Goal: Information Seeking & Learning: Check status

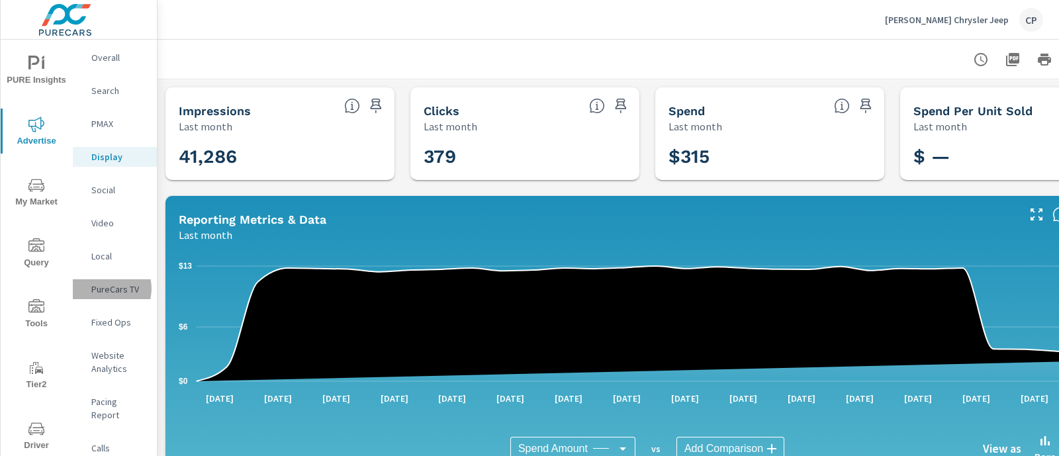
click at [105, 289] on p "PureCars TV" at bounding box center [118, 289] width 55 height 13
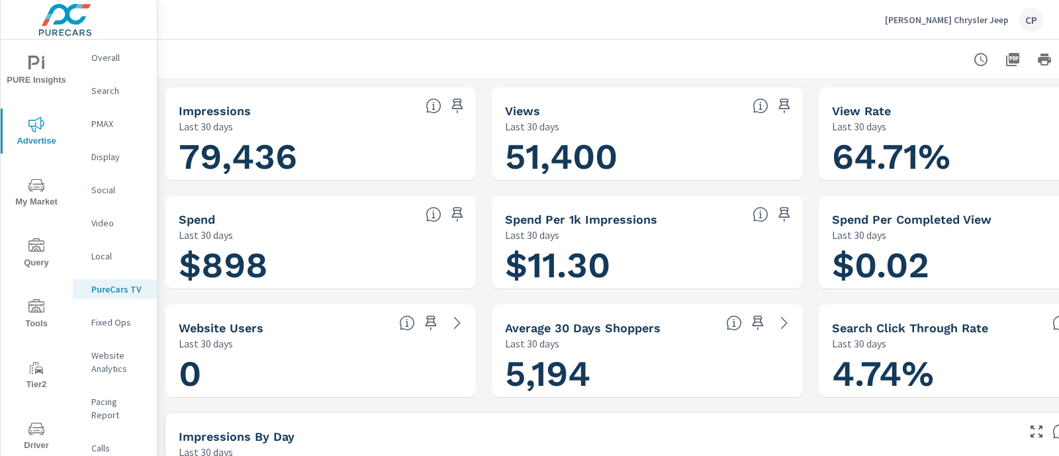
drag, startPoint x: 739, startPoint y: 443, endPoint x: 887, endPoint y: 435, distance: 148.5
click at [887, 435] on div "Impressions by Day" at bounding box center [597, 436] width 837 height 15
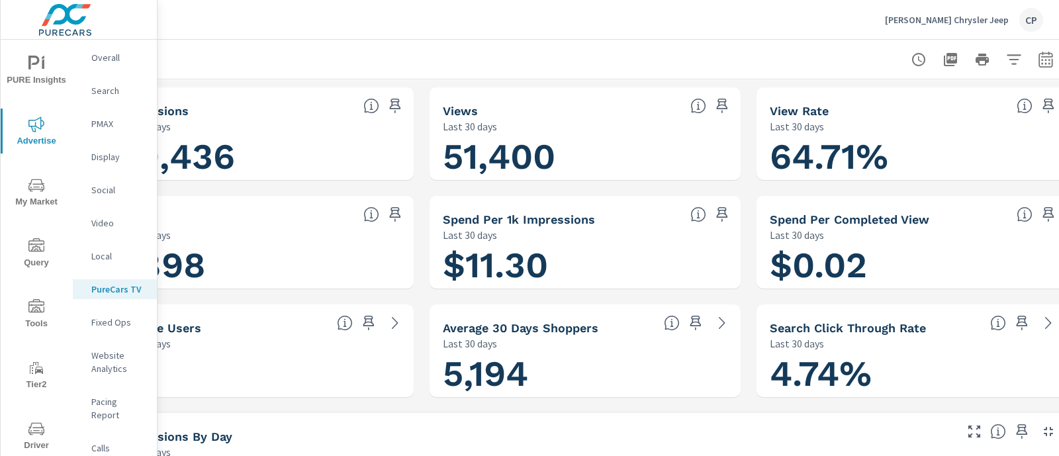
scroll to position [0, 91]
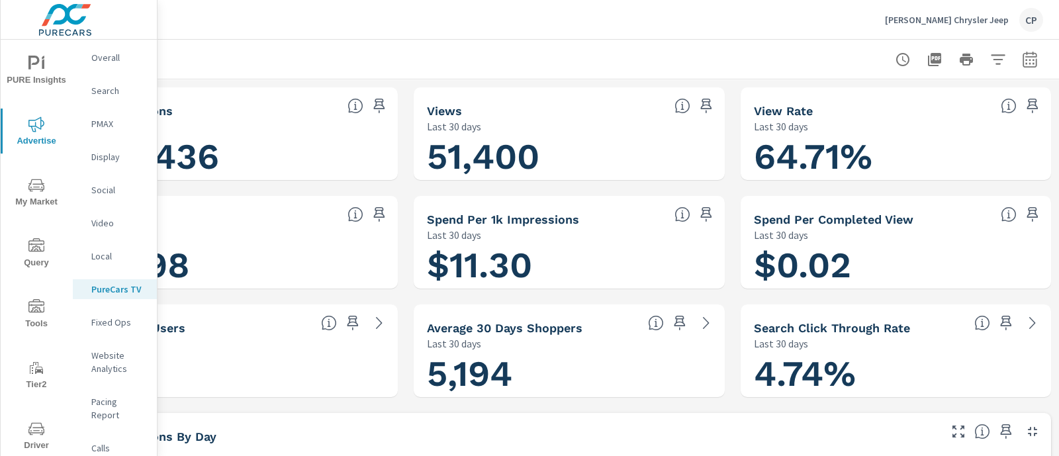
click at [110, 60] on p "Overall" at bounding box center [118, 57] width 55 height 13
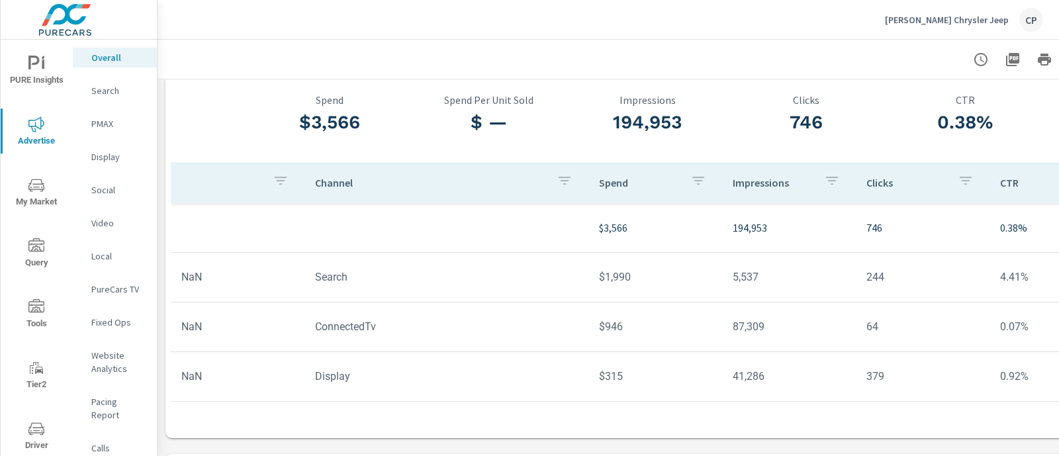
scroll to position [73, 0]
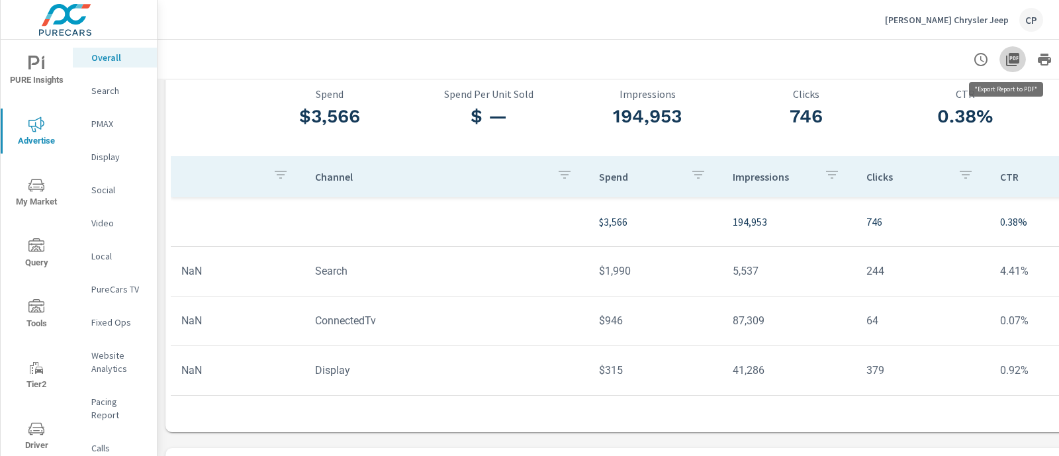
click at [1009, 67] on icon "button" at bounding box center [1013, 60] width 16 height 16
click at [116, 121] on p "PMAX" at bounding box center [118, 123] width 55 height 13
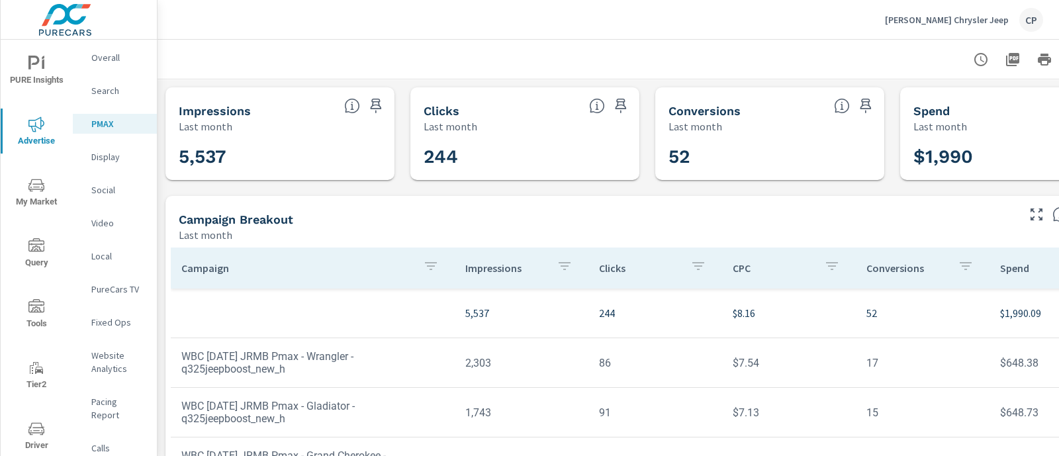
scroll to position [0, 91]
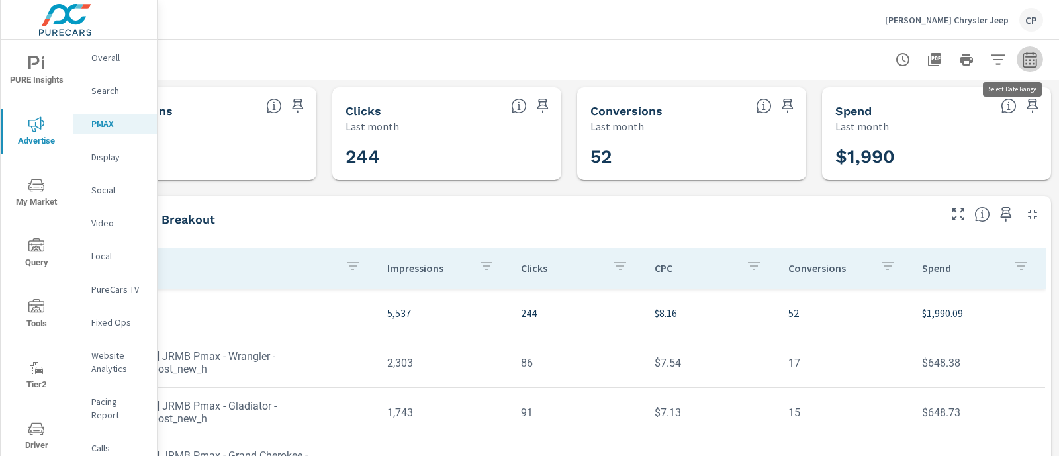
click at [1023, 56] on icon "button" at bounding box center [1030, 59] width 14 height 16
select select "Last month"
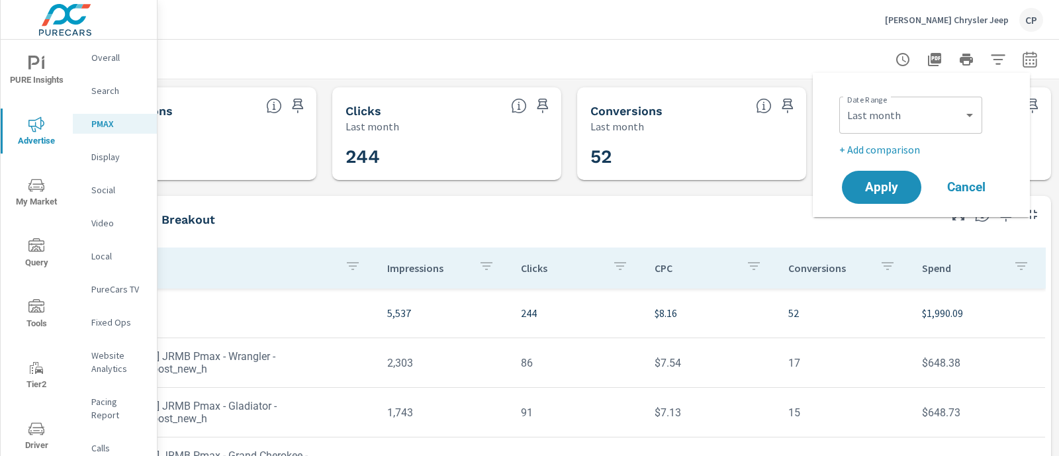
click at [772, 188] on div "Impressions Last month 5,537 Clicks Last month 244 Conversions Last month 52 Sp…" at bounding box center [569, 350] width 980 height 543
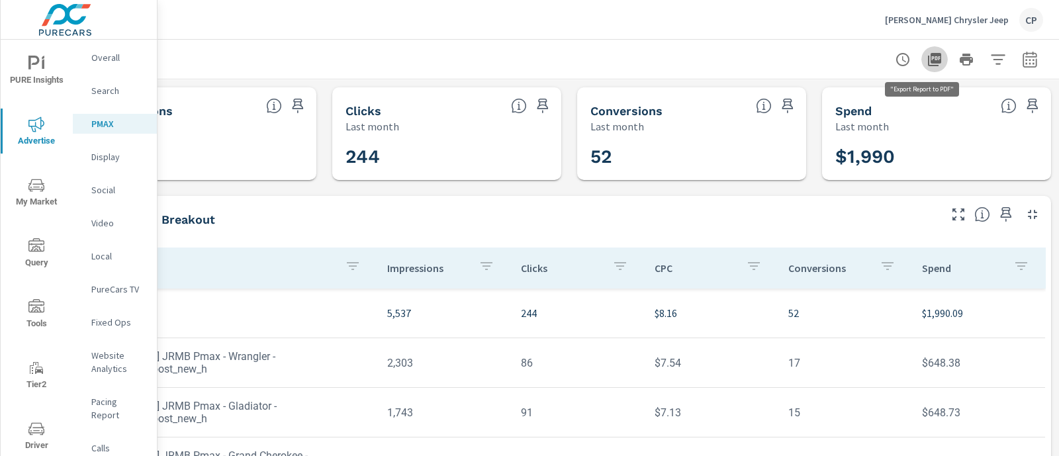
click at [928, 60] on icon "button" at bounding box center [934, 59] width 13 height 13
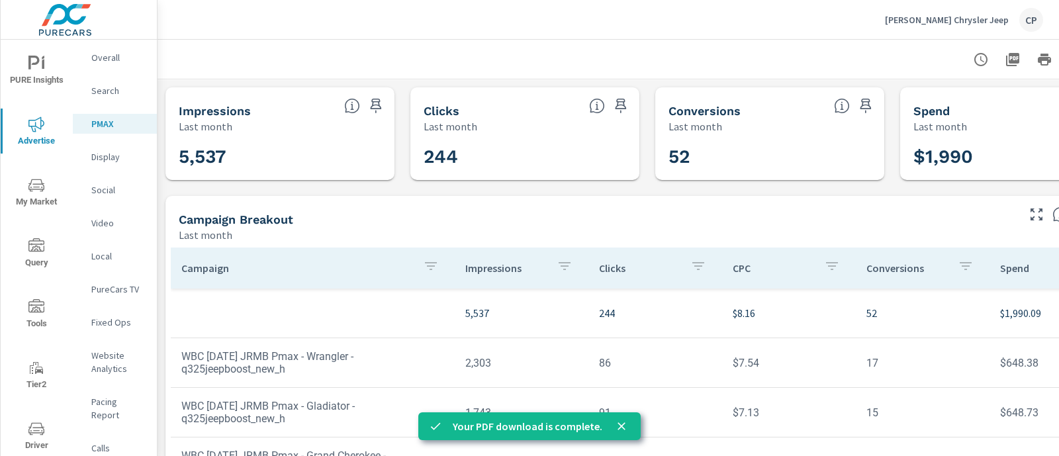
click at [107, 154] on p "Display" at bounding box center [118, 156] width 55 height 13
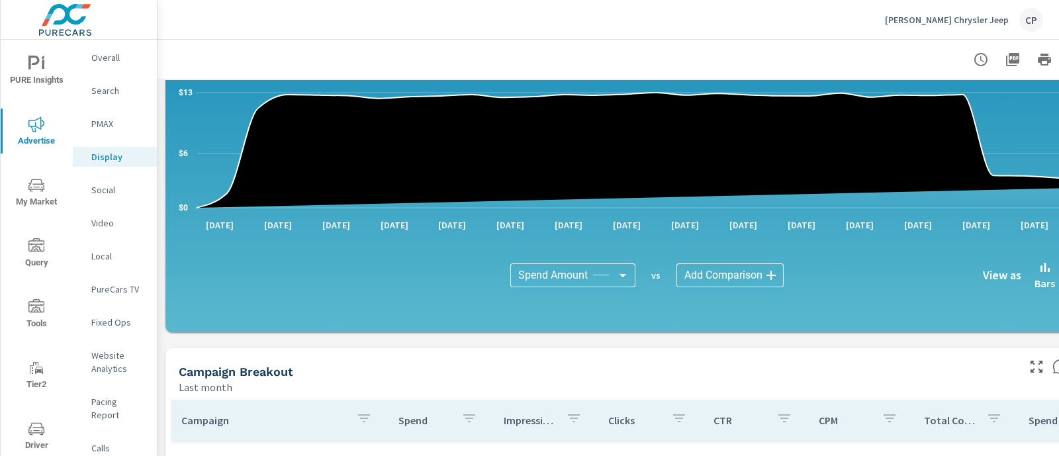
scroll to position [87, 0]
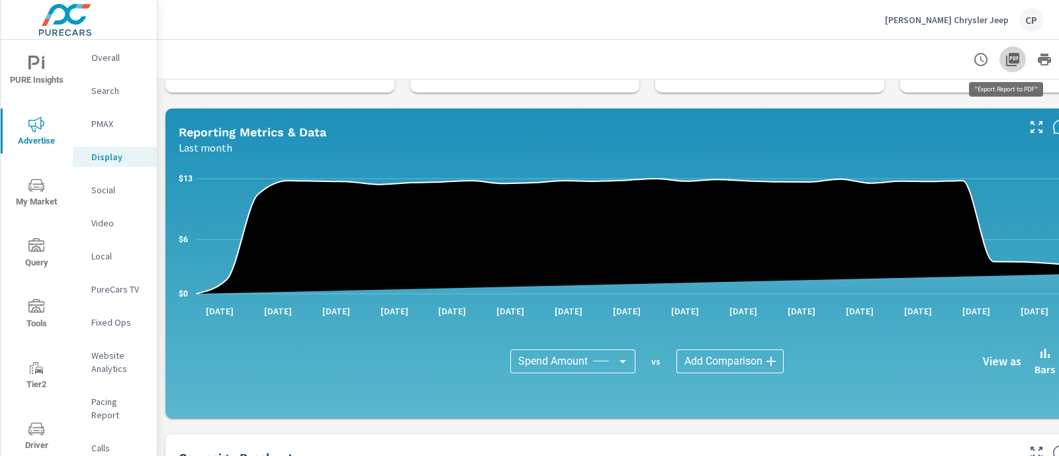
click at [1009, 58] on icon "button" at bounding box center [1012, 59] width 13 height 13
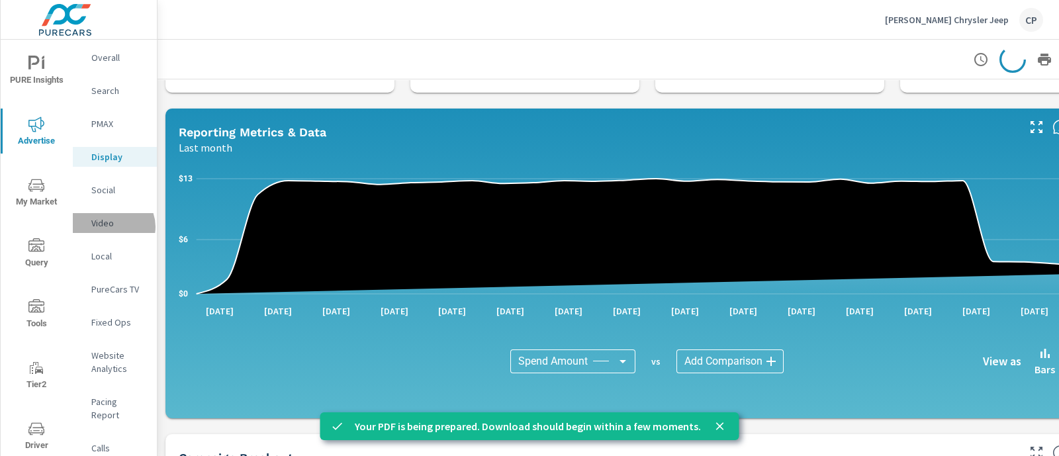
click at [113, 226] on p "Video" at bounding box center [118, 222] width 55 height 13
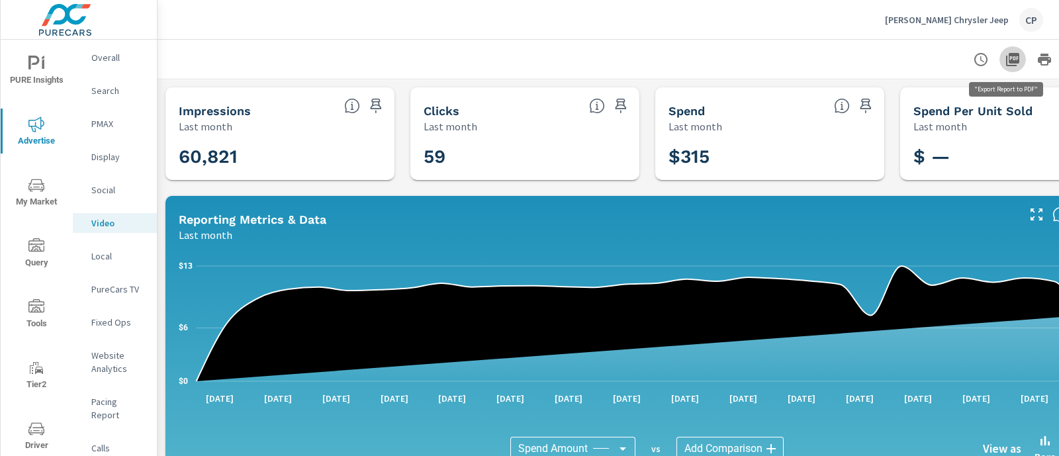
click at [1011, 64] on icon "button" at bounding box center [1013, 60] width 16 height 16
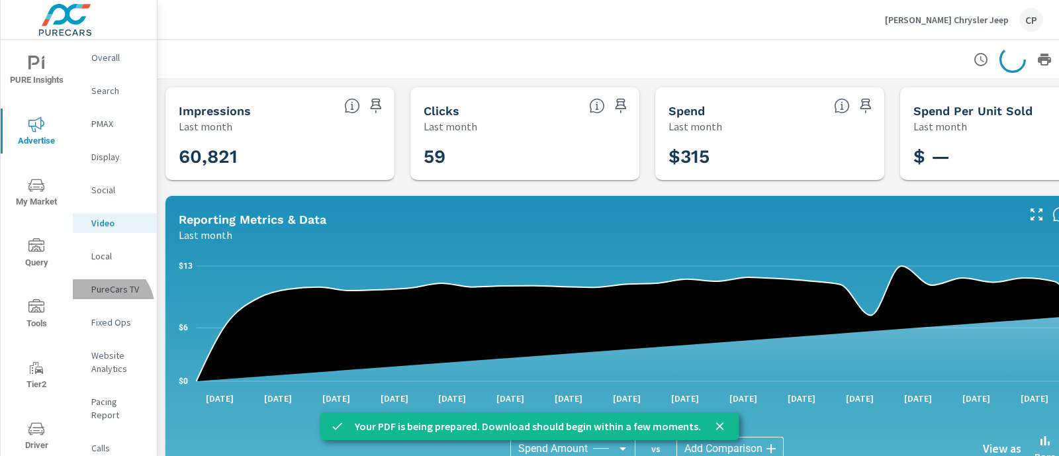
click at [103, 299] on div "PureCars TV" at bounding box center [115, 289] width 84 height 20
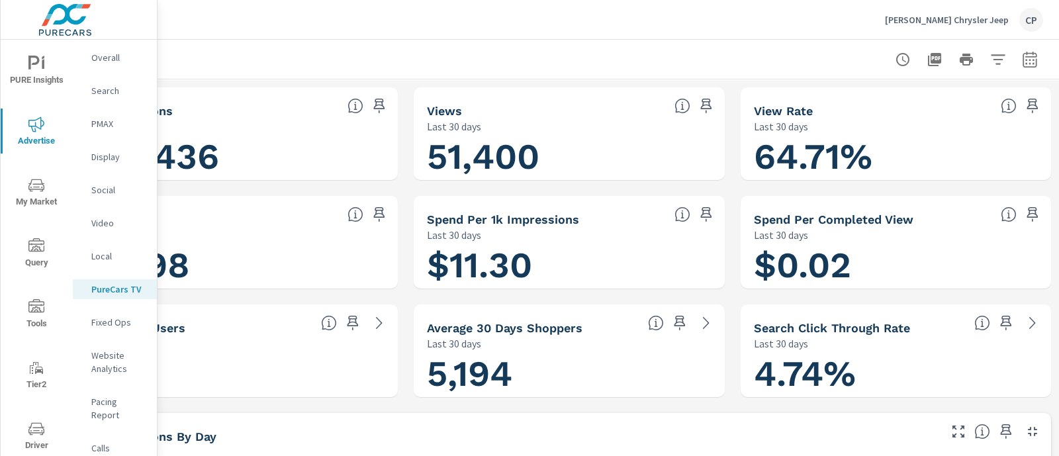
scroll to position [0, 91]
click at [1023, 52] on icon "button" at bounding box center [1030, 59] width 14 height 16
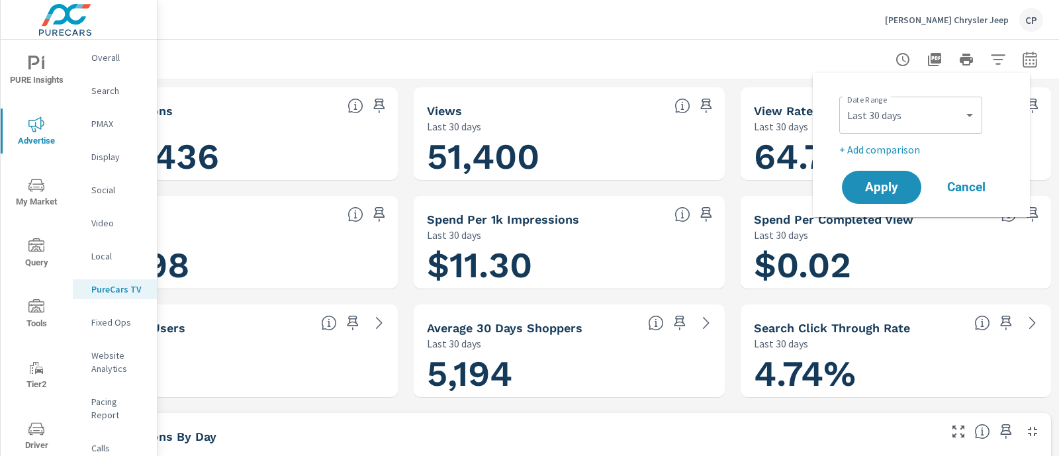
click at [970, 99] on div "Custom [DATE] Last week Last 7 days Last 14 days Last 30 days Last 45 days Last…" at bounding box center [910, 115] width 143 height 37
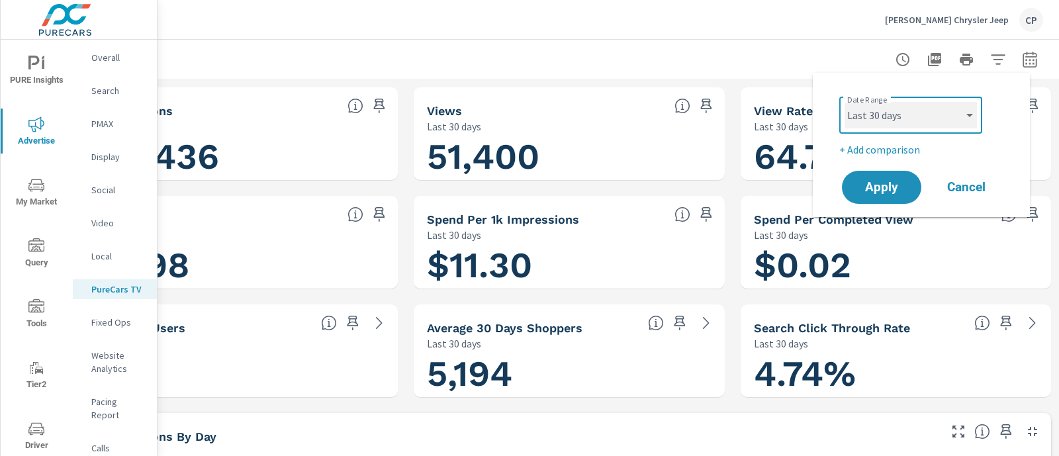
click at [970, 111] on select "Custom [DATE] Last week Last 7 days Last 14 days Last 30 days Last 45 days Last…" at bounding box center [911, 115] width 132 height 26
click at [845, 102] on select "Custom [DATE] Last week Last 7 days Last 14 days Last 30 days Last 45 days Last…" at bounding box center [911, 115] width 132 height 26
select select "Last month"
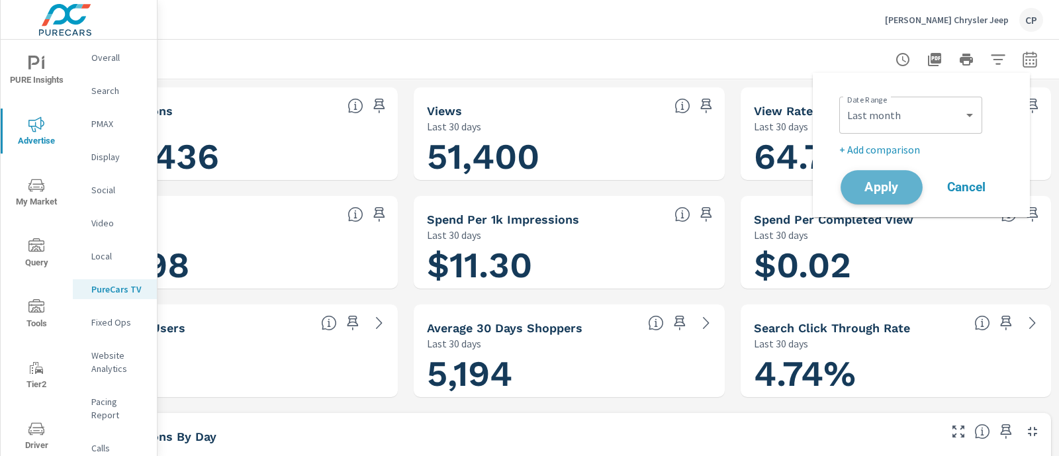
click at [880, 181] on span "Apply" at bounding box center [881, 187] width 54 height 13
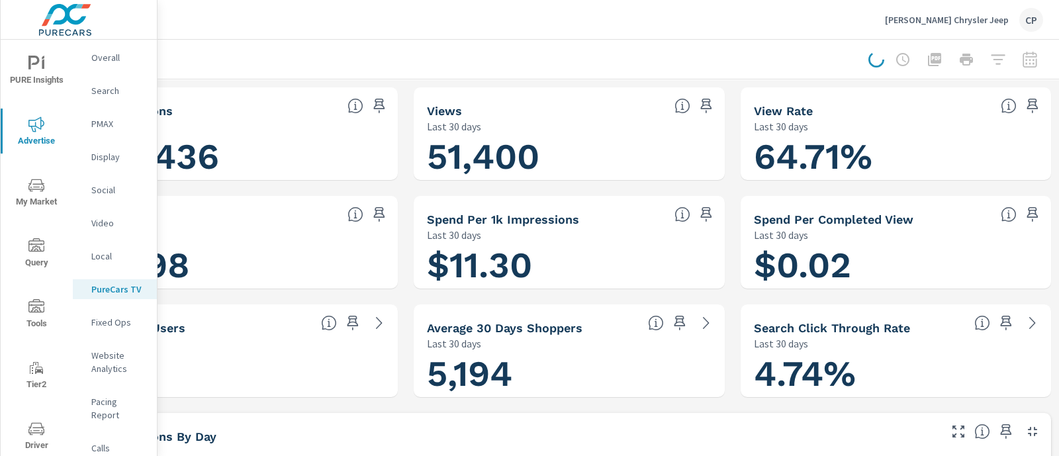
scroll to position [0, 78]
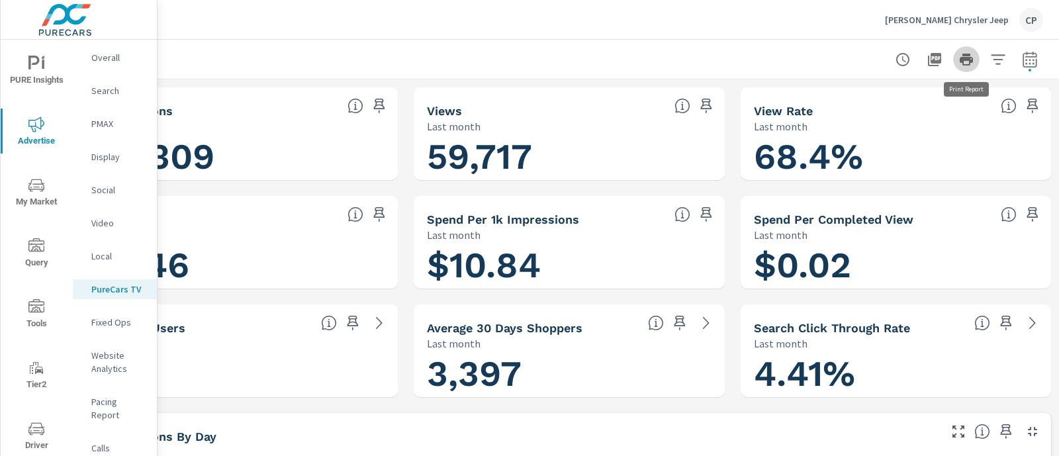
click at [964, 60] on icon "button" at bounding box center [966, 60] width 13 height 12
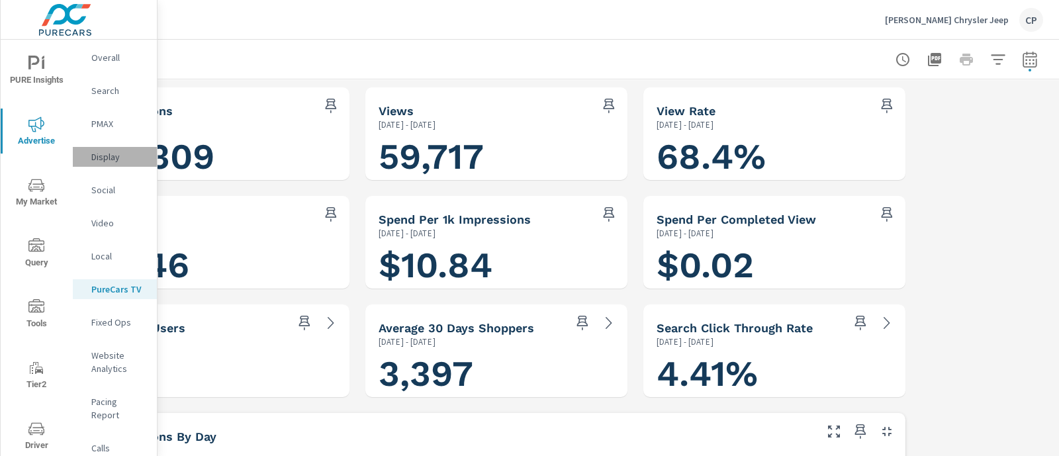
click at [115, 153] on p "Display" at bounding box center [118, 156] width 55 height 13
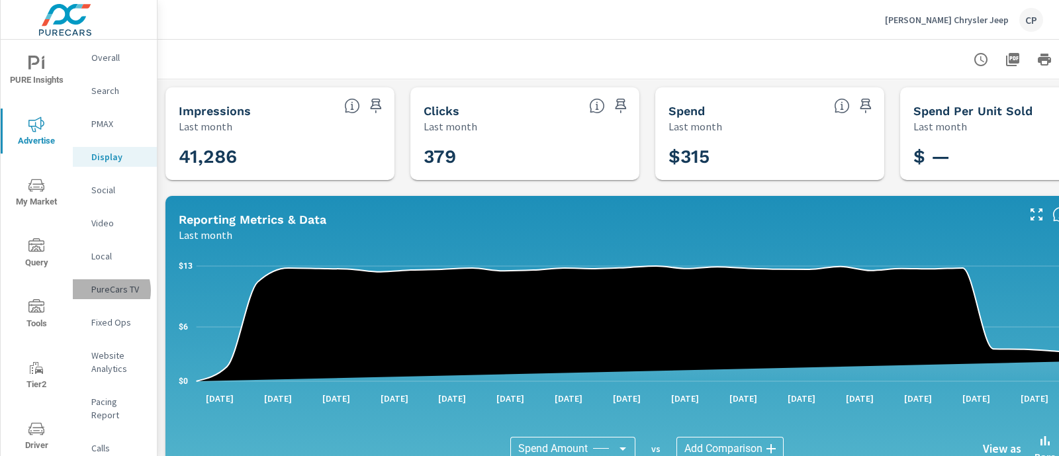
click at [105, 291] on p "PureCars TV" at bounding box center [118, 289] width 55 height 13
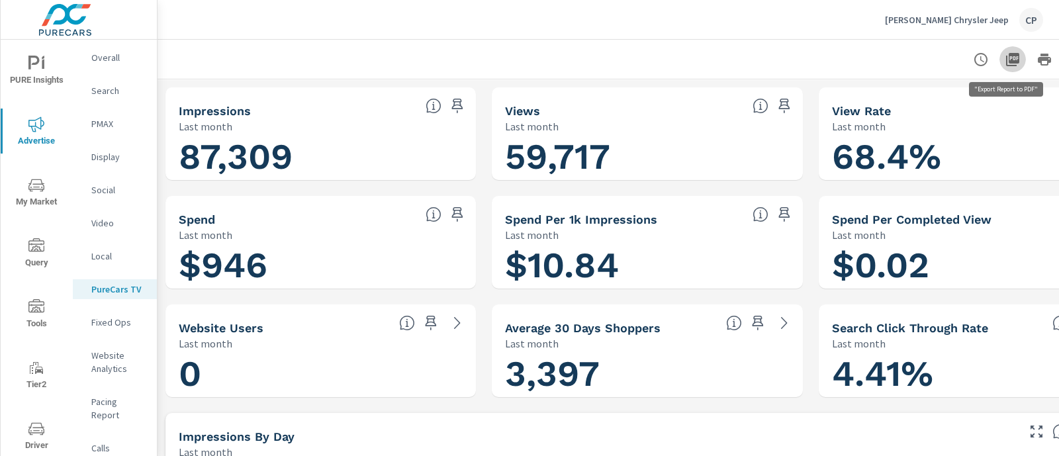
click at [1007, 63] on icon "button" at bounding box center [1012, 59] width 13 height 13
